Goal: Transaction & Acquisition: Purchase product/service

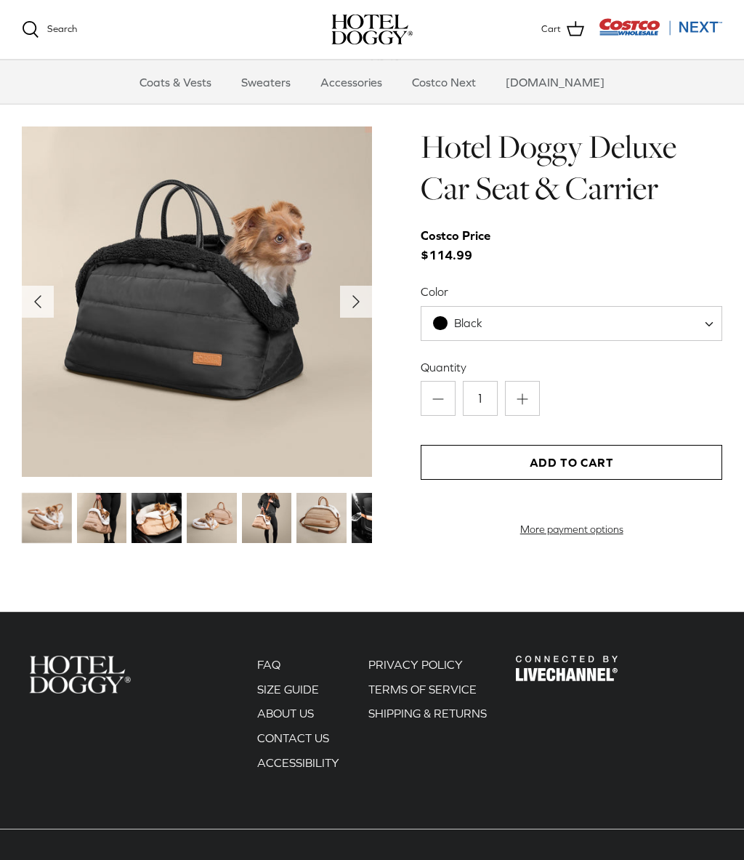
scroll to position [1316, 0]
click at [49, 518] on img at bounding box center [47, 518] width 50 height 50
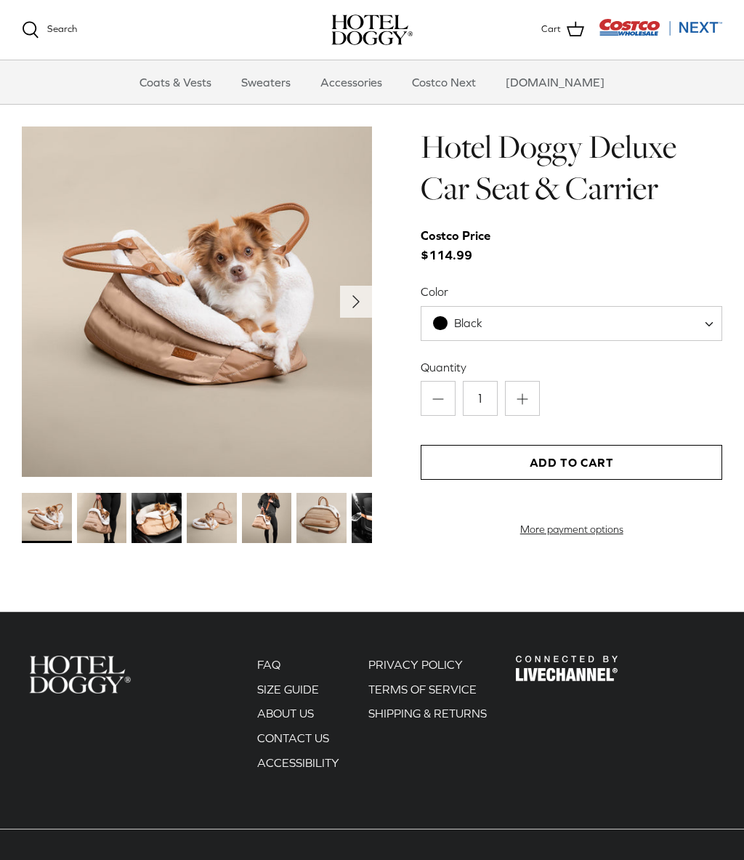
click at [105, 512] on img at bounding box center [102, 518] width 50 height 50
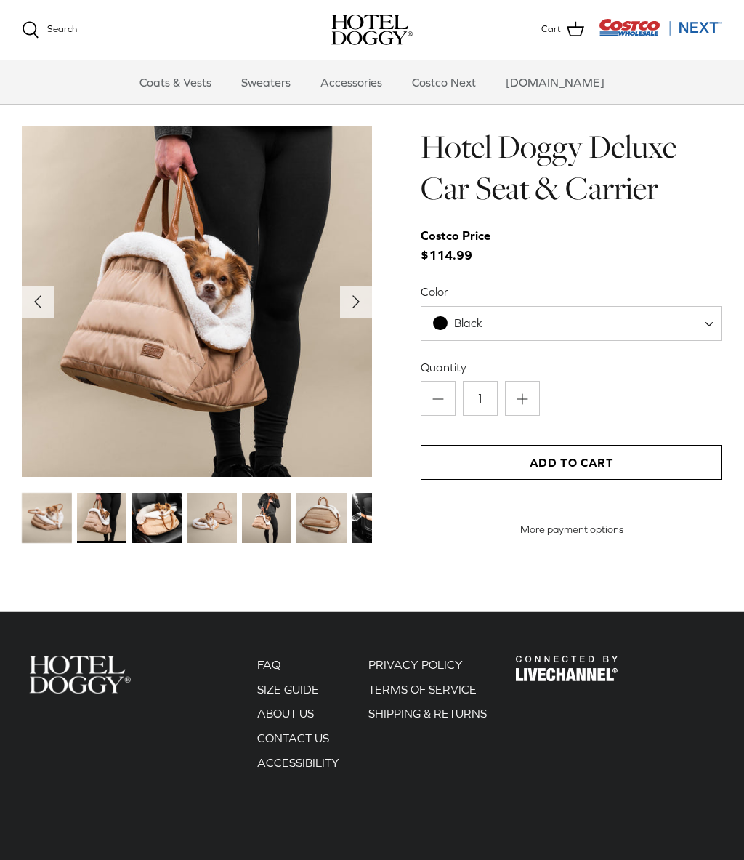
click at [175, 532] on img at bounding box center [157, 518] width 50 height 50
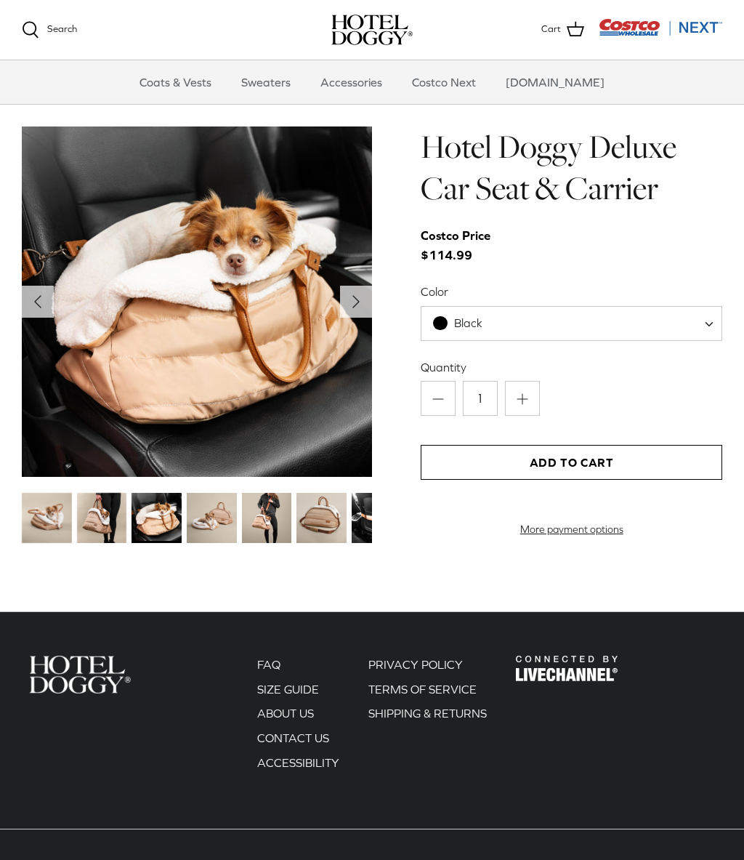
click at [217, 509] on img at bounding box center [212, 518] width 50 height 50
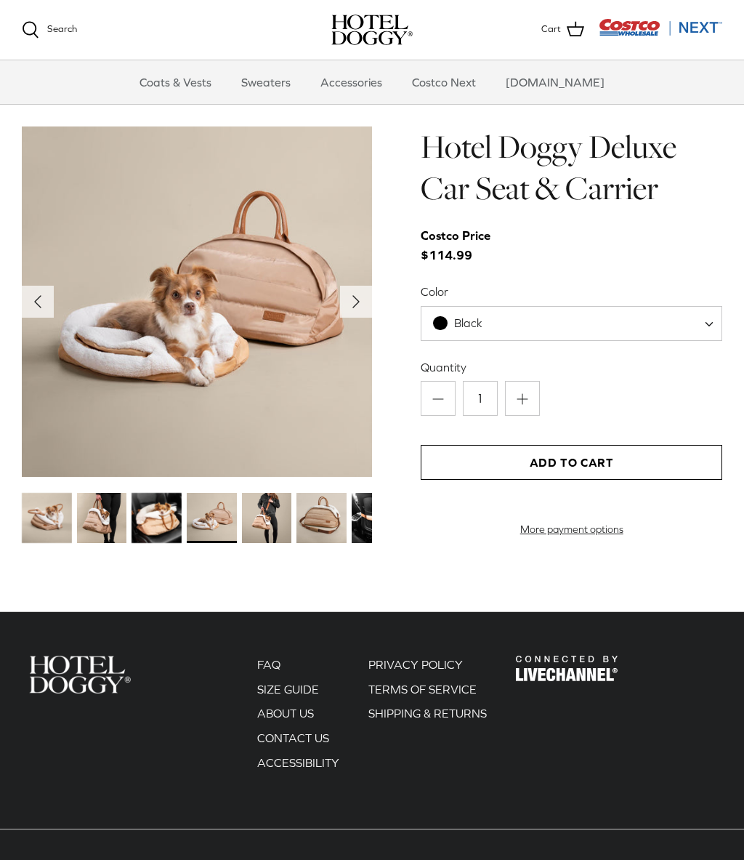
click at [264, 514] on img at bounding box center [267, 518] width 50 height 50
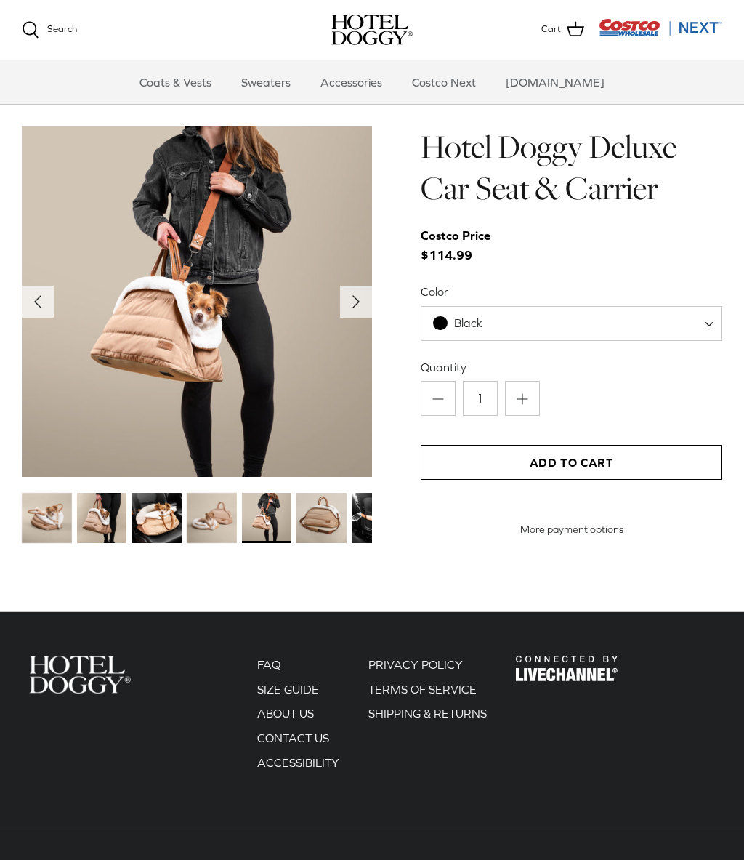
click at [320, 514] on img at bounding box center [321, 518] width 50 height 50
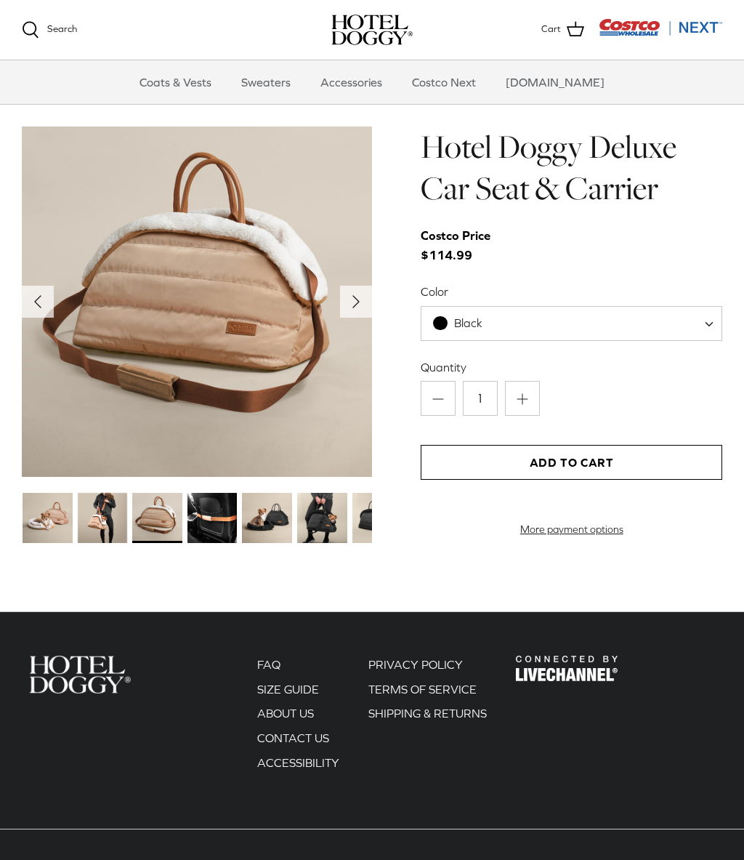
click at [226, 510] on img at bounding box center [212, 518] width 50 height 50
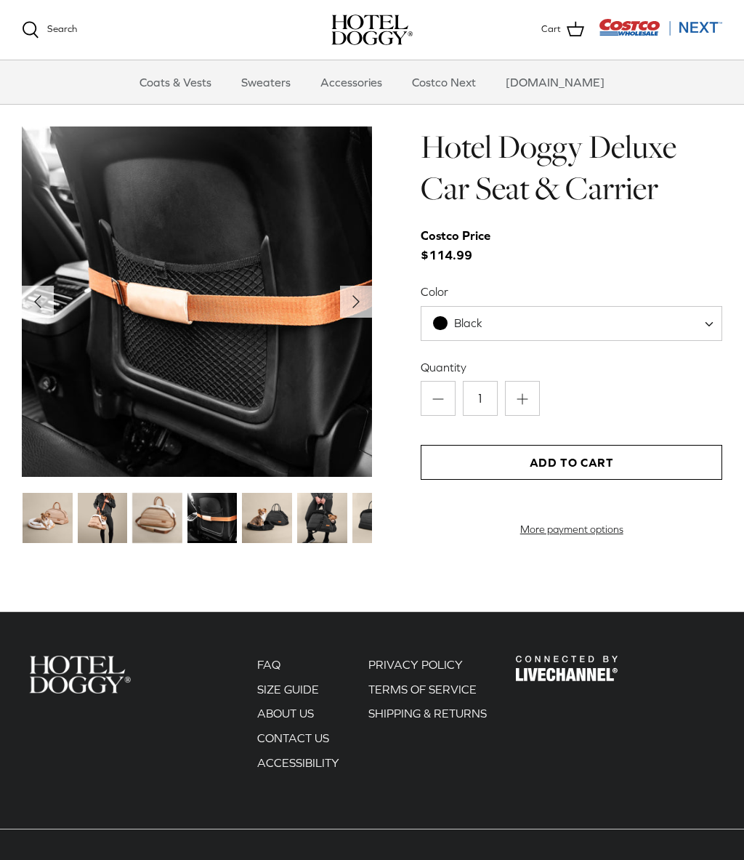
click at [271, 516] on img at bounding box center [267, 518] width 50 height 50
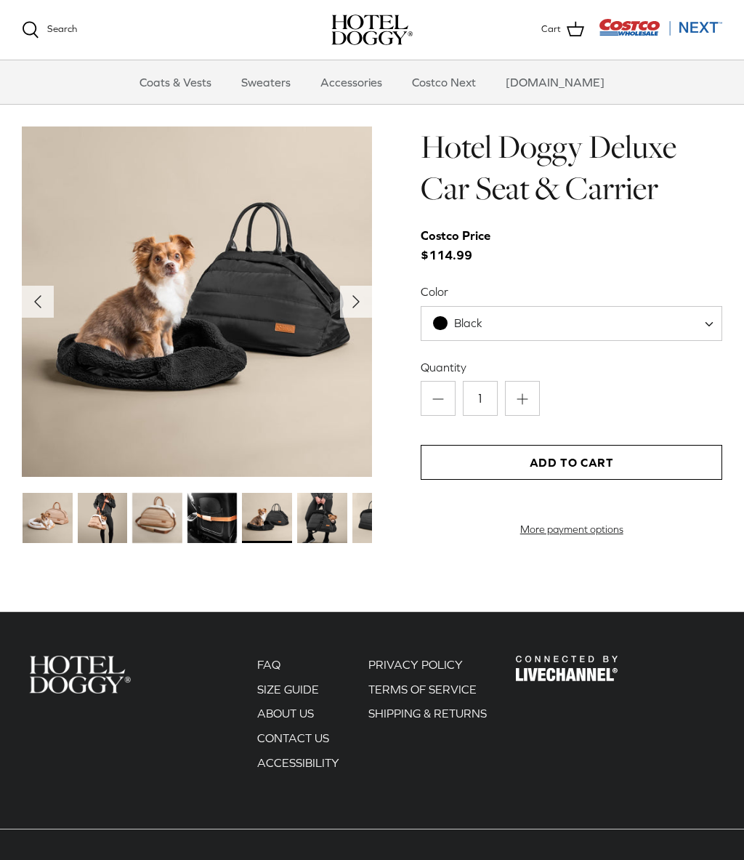
click at [326, 512] on img at bounding box center [322, 518] width 50 height 50
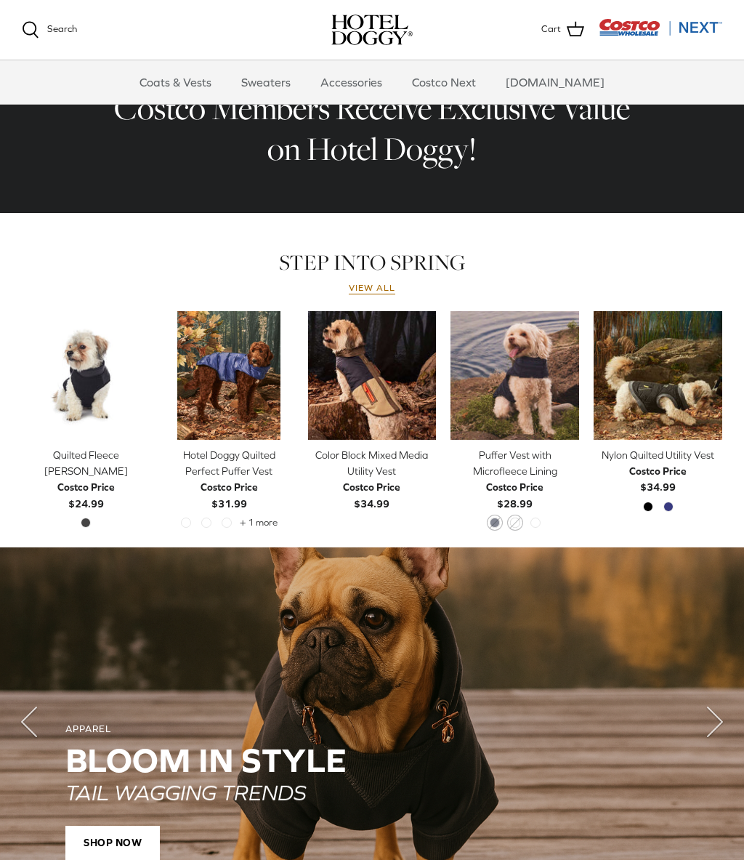
scroll to position [488, 0]
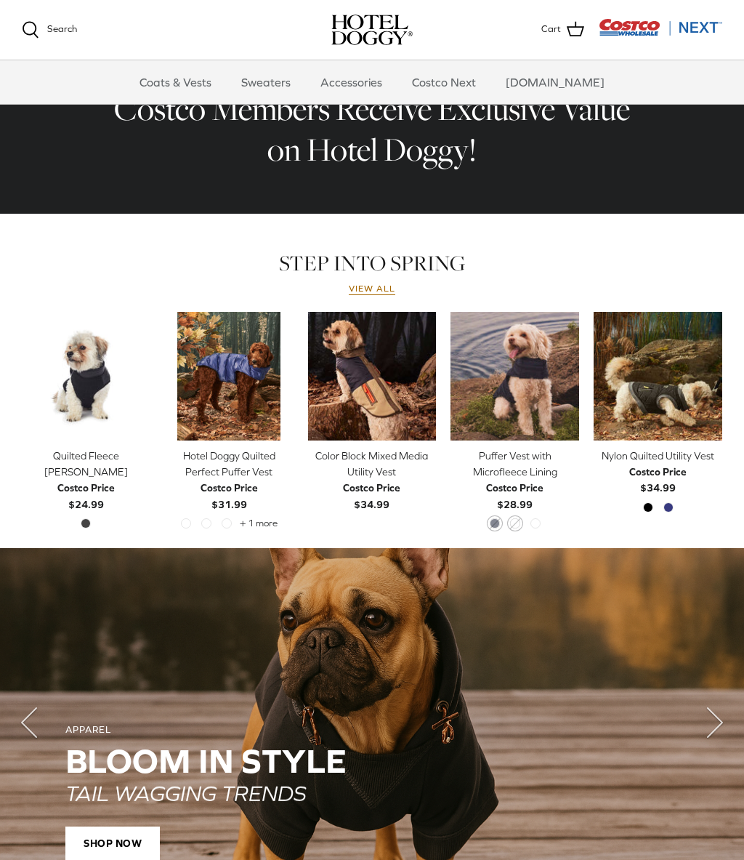
click at [371, 88] on link "Accessories" at bounding box center [351, 82] width 88 height 44
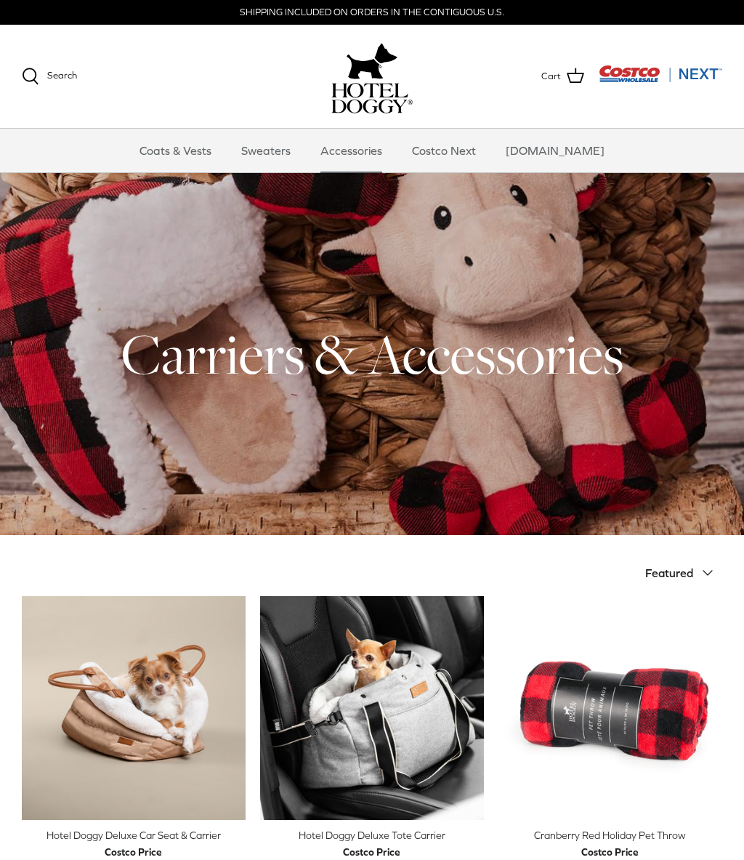
click at [173, 153] on link "Coats & Vests" at bounding box center [175, 151] width 98 height 44
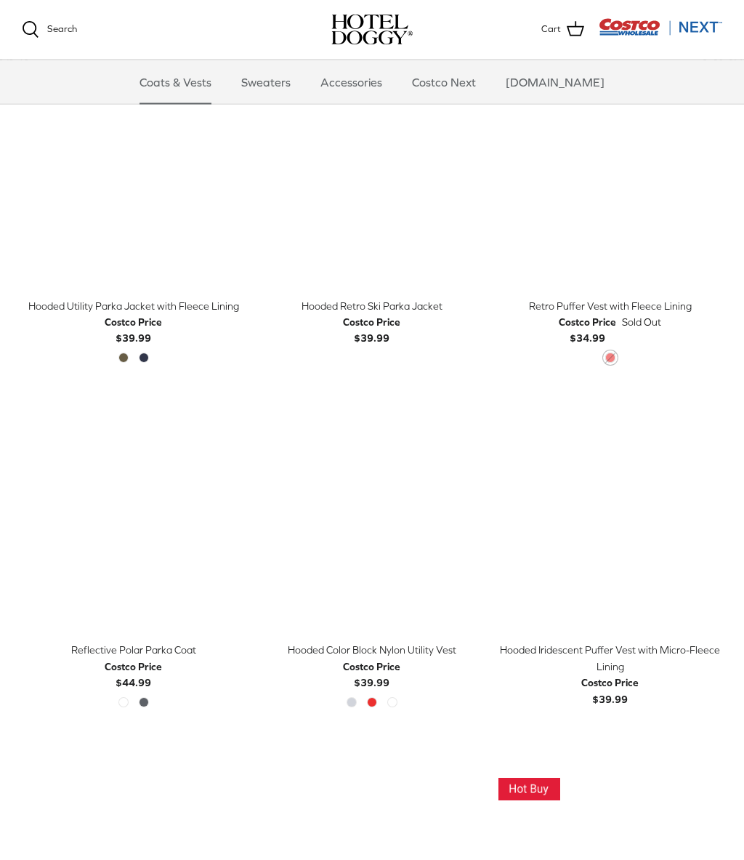
scroll to position [726, 0]
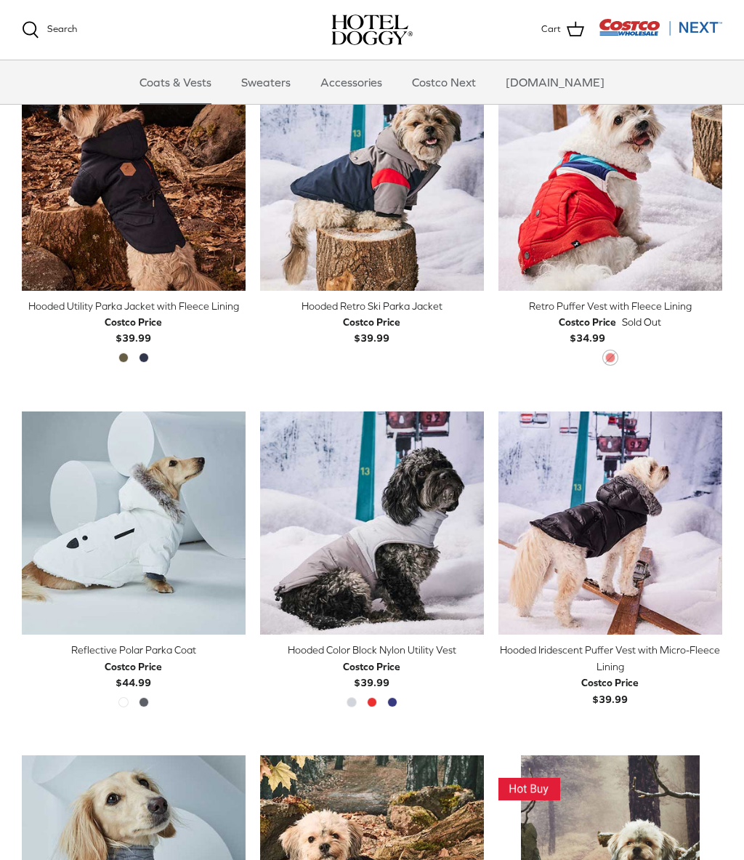
click at [229, 527] on icon "Right" at bounding box center [234, 522] width 17 height 17
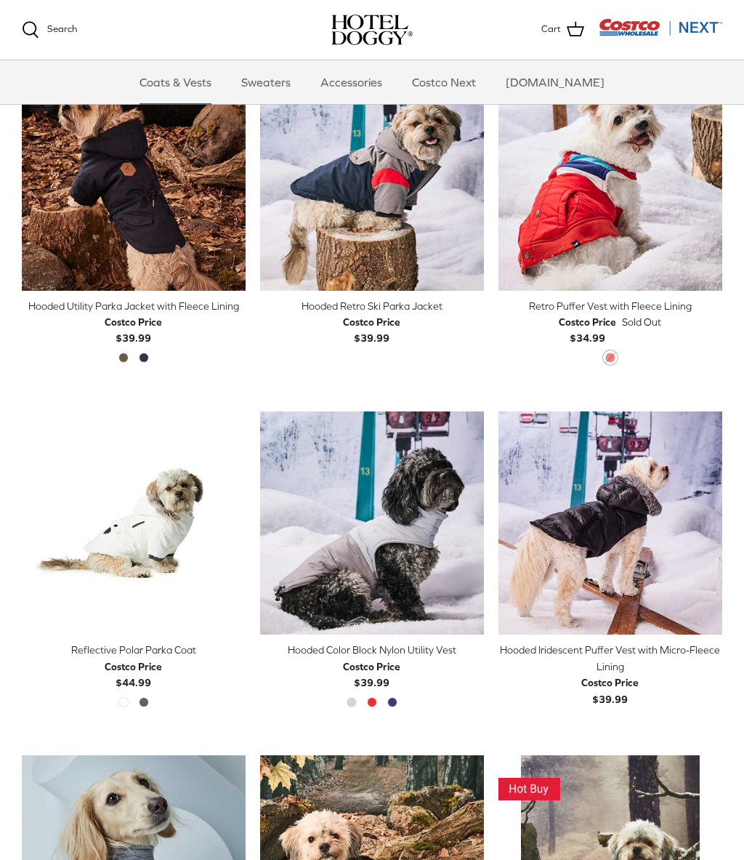
click at [227, 523] on icon "Right" at bounding box center [234, 522] width 17 height 17
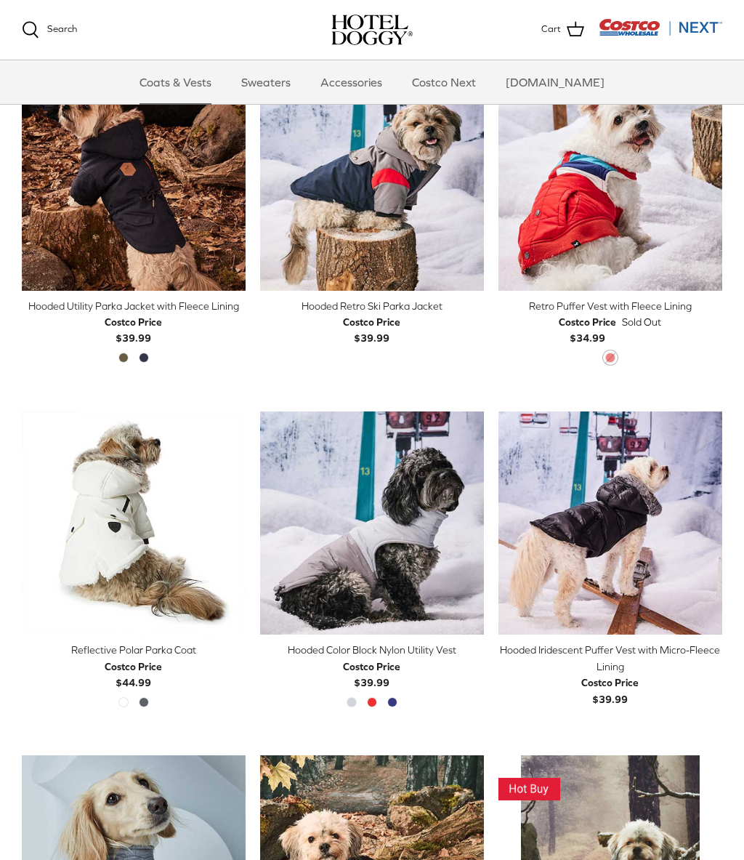
click at [234, 527] on icon "Right" at bounding box center [234, 522] width 17 height 17
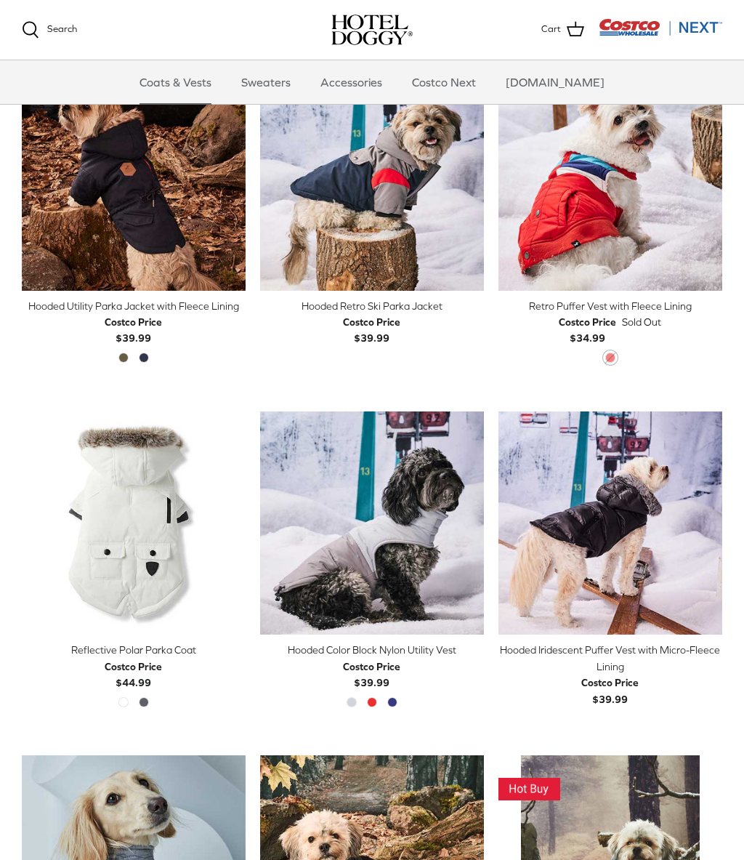
click at [232, 525] on icon "Right" at bounding box center [234, 522] width 17 height 17
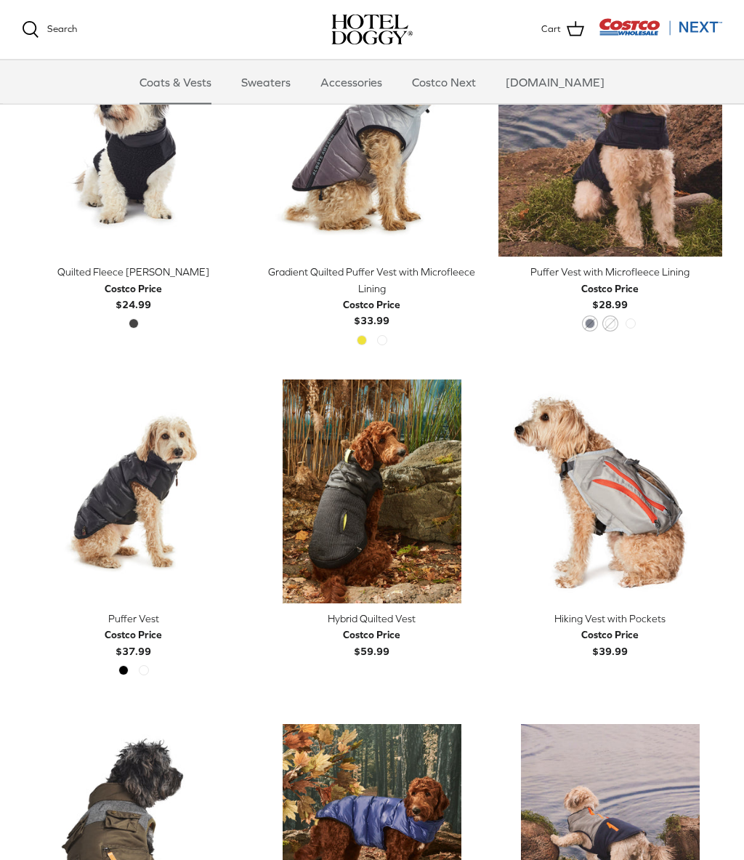
scroll to position [1795, 0]
click at [226, 485] on icon "Right" at bounding box center [234, 490] width 17 height 17
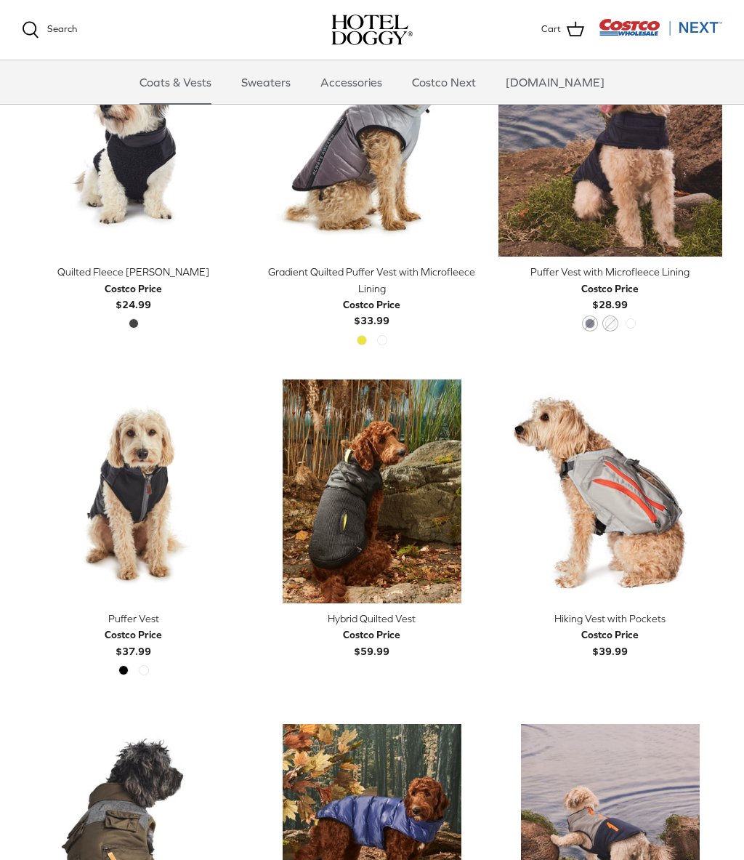
click at [245, 483] on link "Right" at bounding box center [235, 491] width 22 height 22
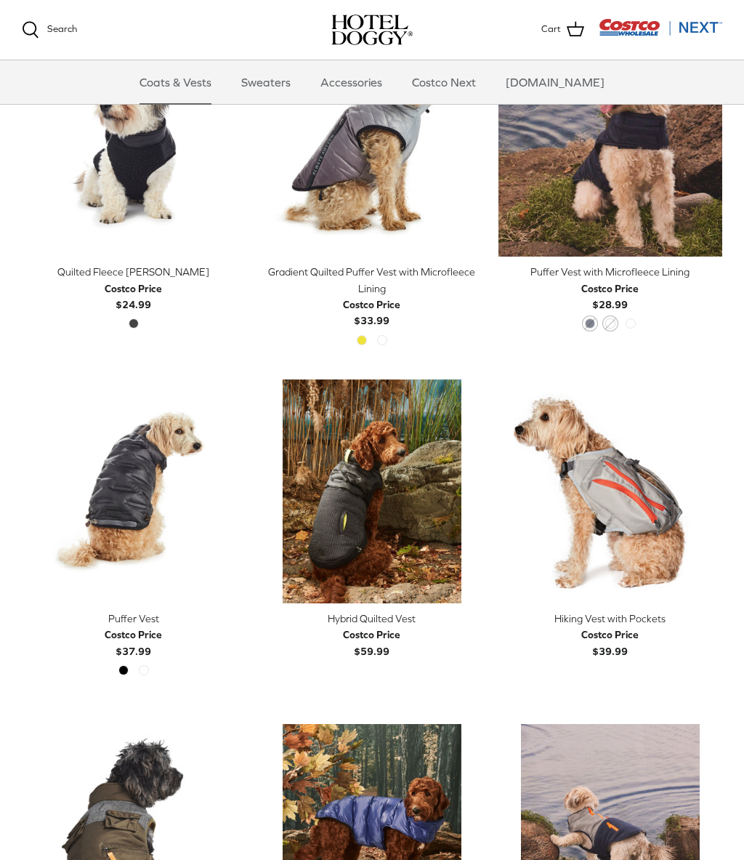
click at [243, 482] on icon "Right" at bounding box center [234, 490] width 17 height 17
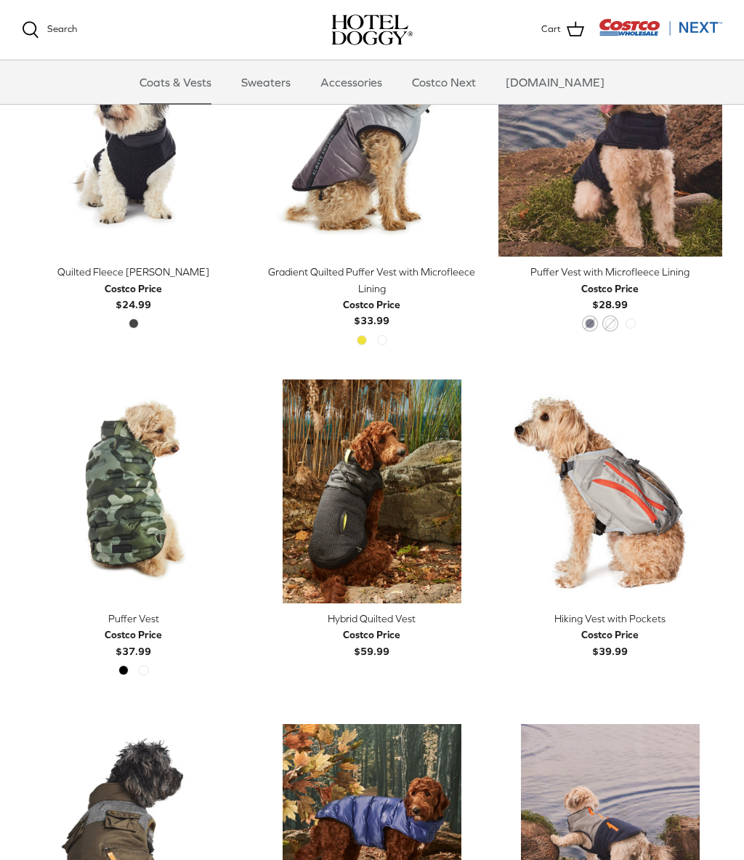
click at [242, 482] on icon "Right" at bounding box center [234, 490] width 17 height 17
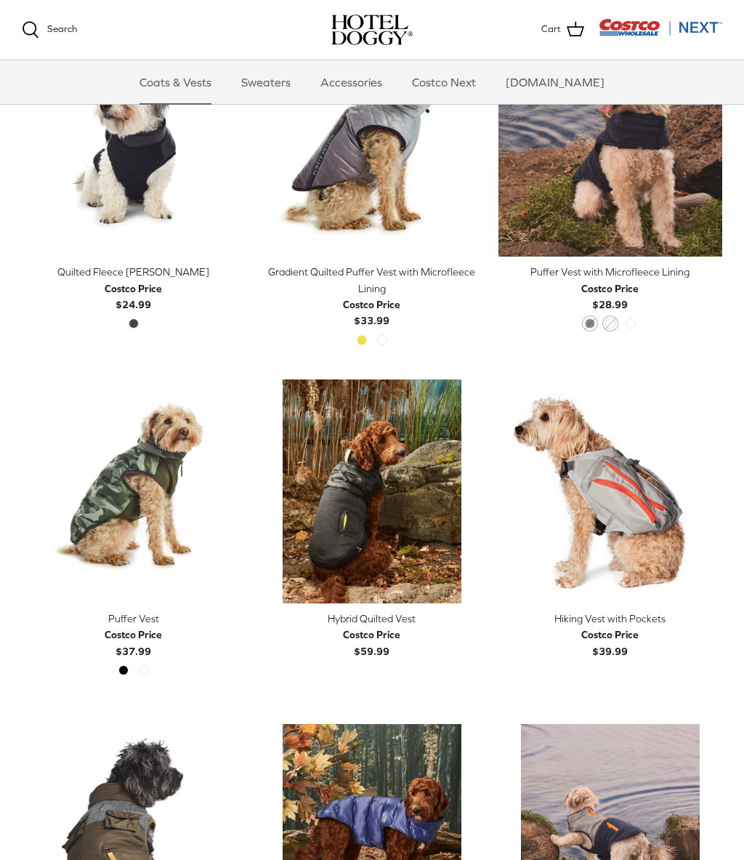
click at [156, 486] on img "Puffer Vest" at bounding box center [134, 491] width 224 height 224
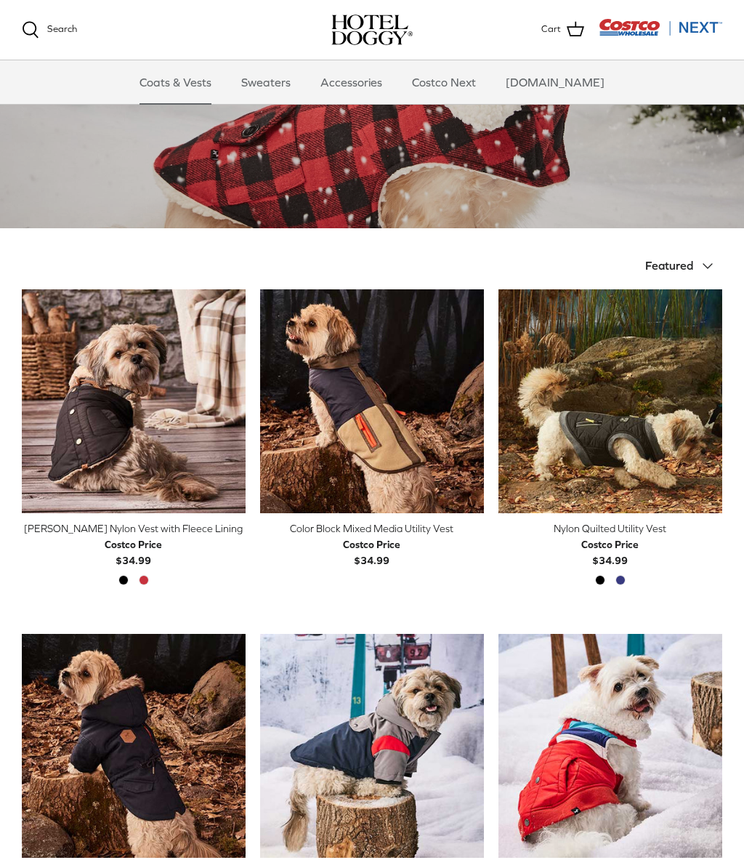
scroll to position [158, 0]
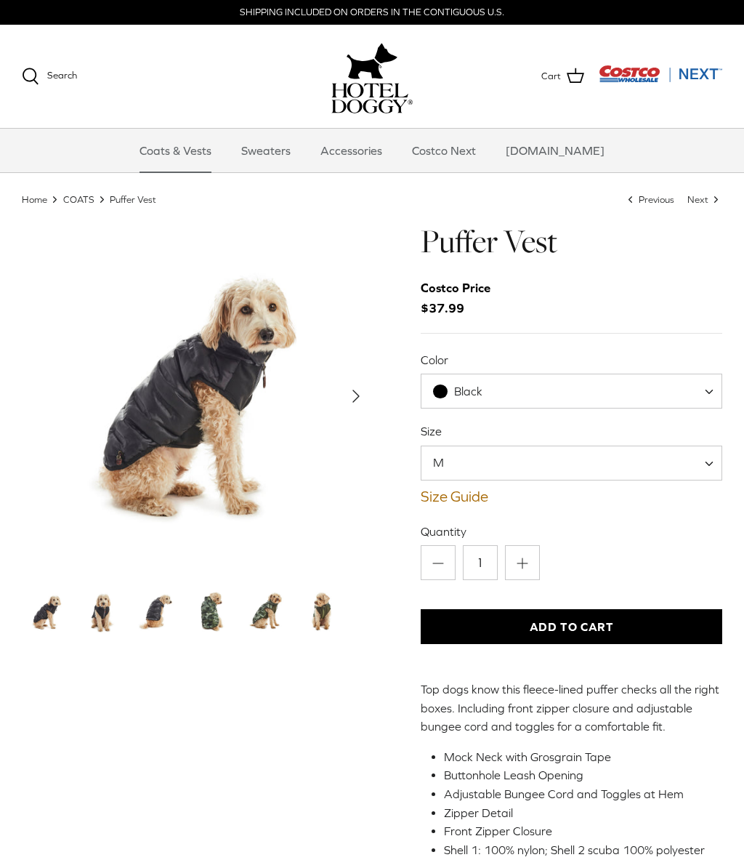
click at [533, 390] on span "Black" at bounding box center [572, 390] width 302 height 35
select select "Cypress"
